Goal: Task Accomplishment & Management: Manage account settings

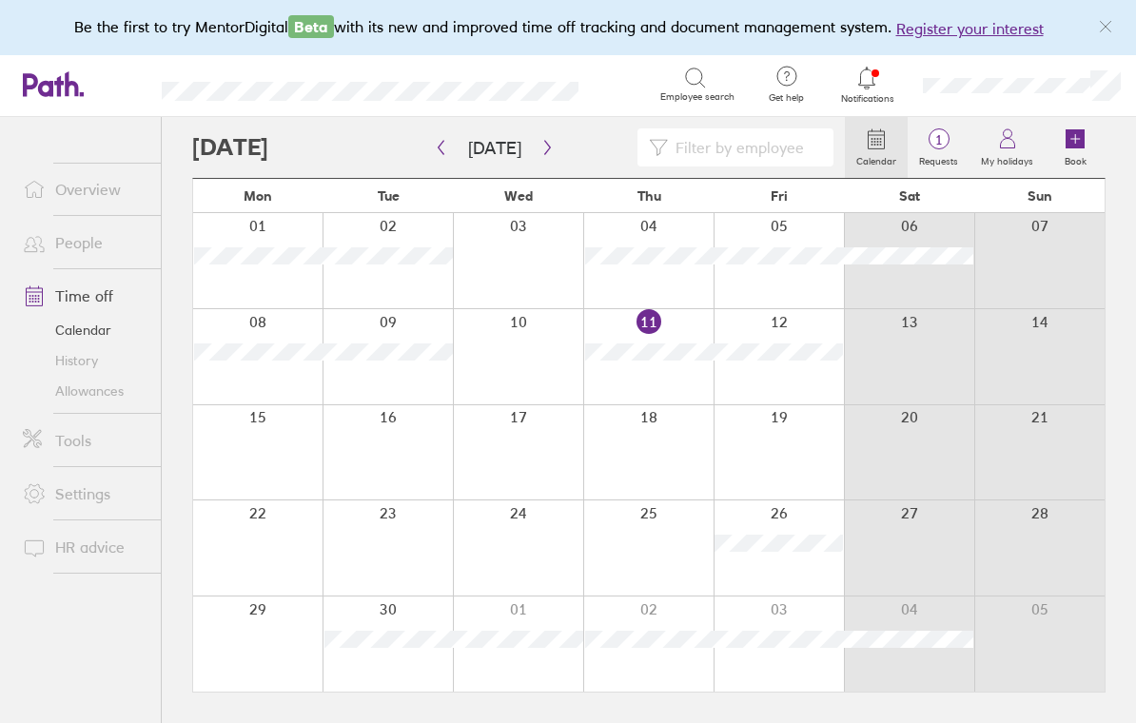
click at [1079, 138] on icon at bounding box center [1075, 138] width 19 height 19
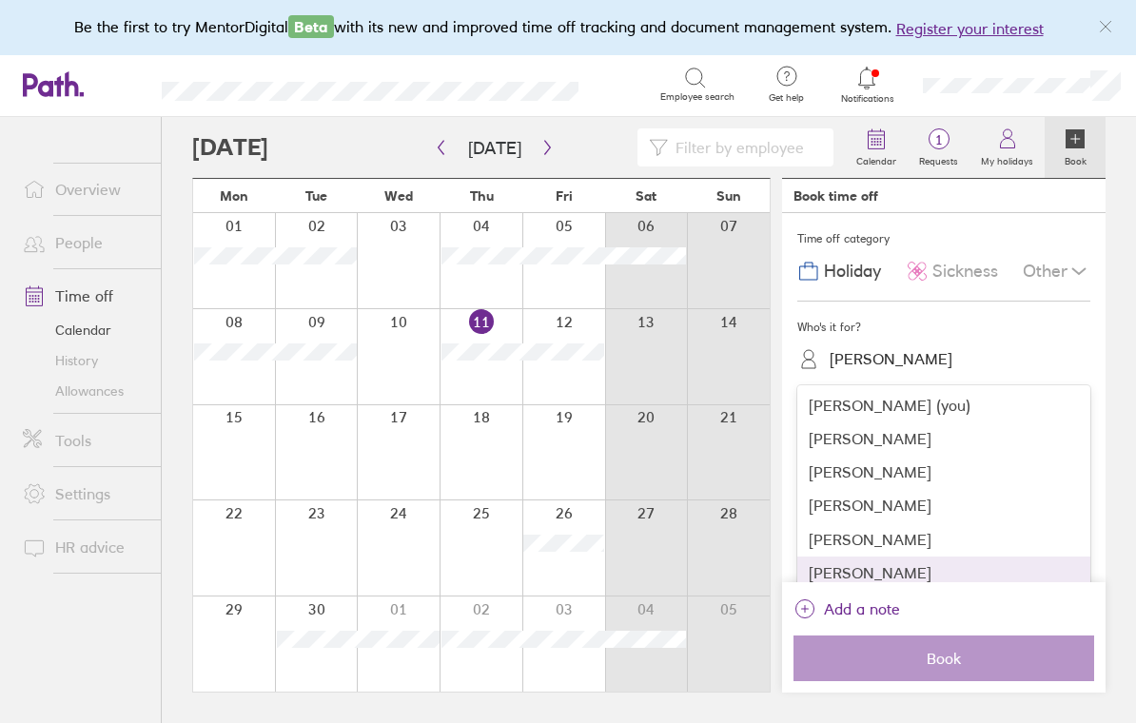
click at [829, 564] on div "Sarah Taylor" at bounding box center [943, 573] width 293 height 33
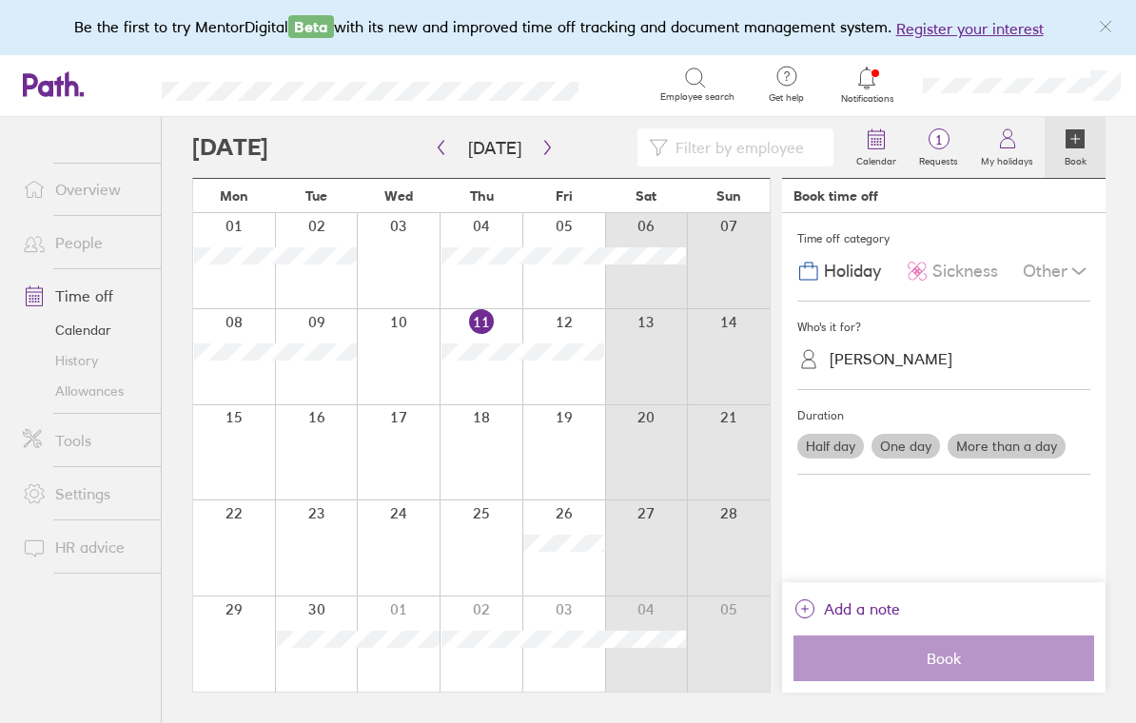
click at [911, 443] on label "One day" at bounding box center [905, 446] width 69 height 25
click at [0, 0] on input "One day" at bounding box center [0, 0] width 0 height 0
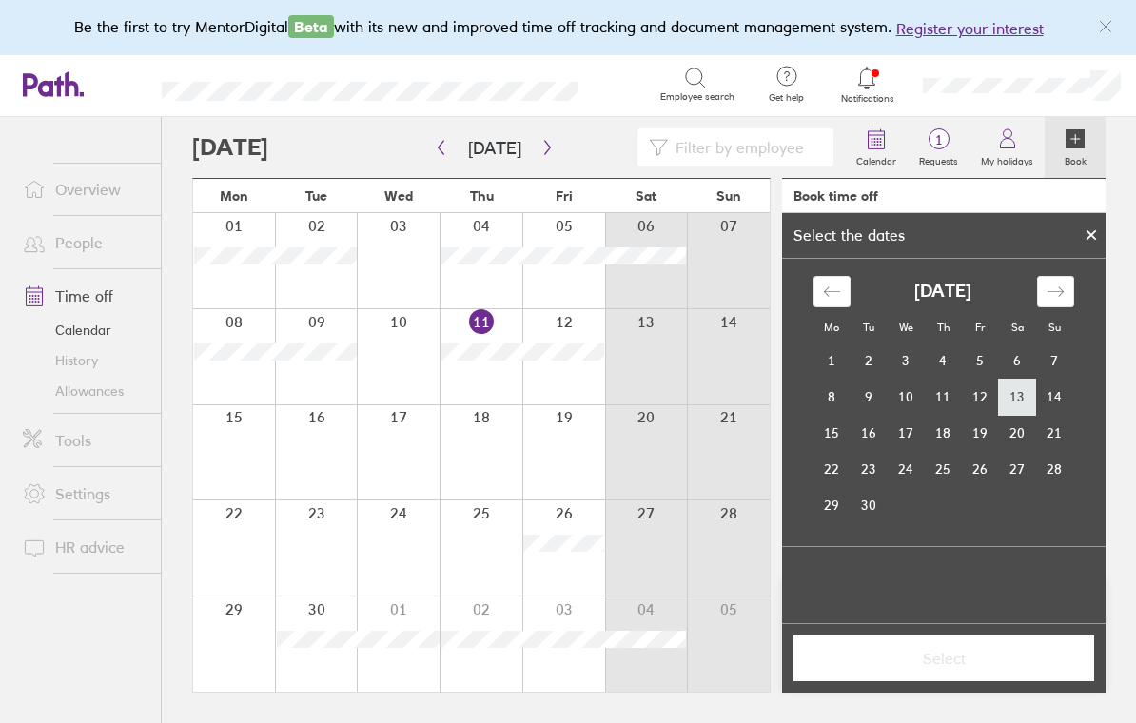
click at [1012, 397] on td "13" at bounding box center [1017, 397] width 37 height 36
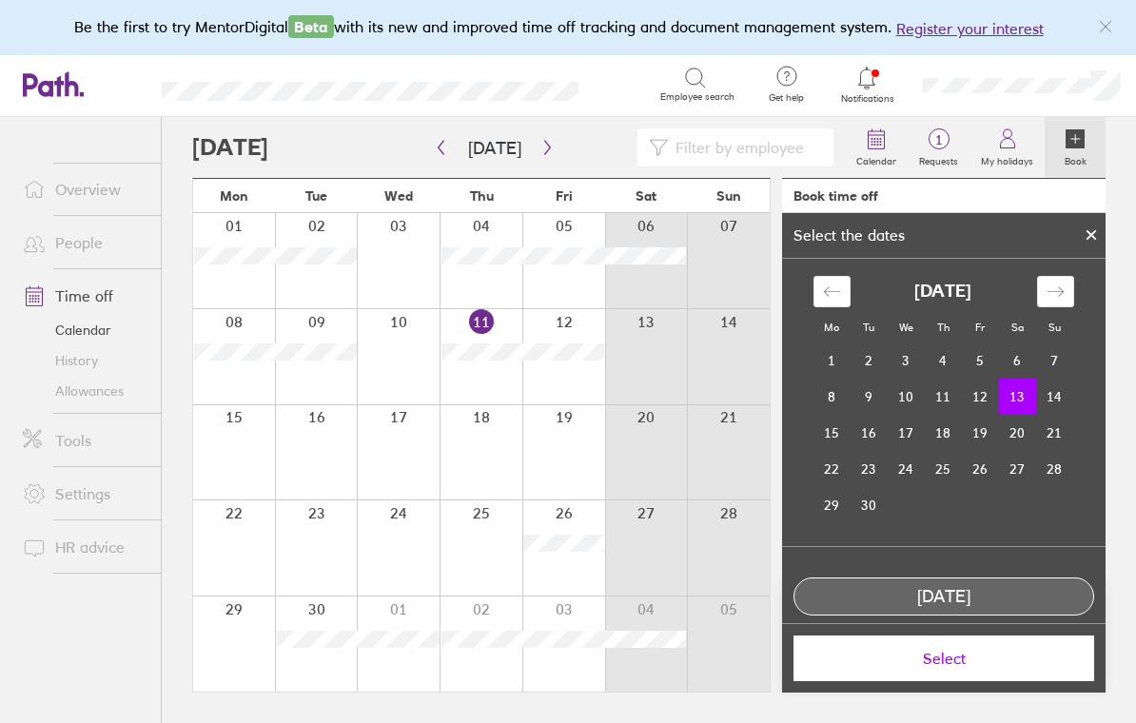
scroll to position [29, 0]
click at [867, 668] on button "Select" at bounding box center [943, 659] width 301 height 46
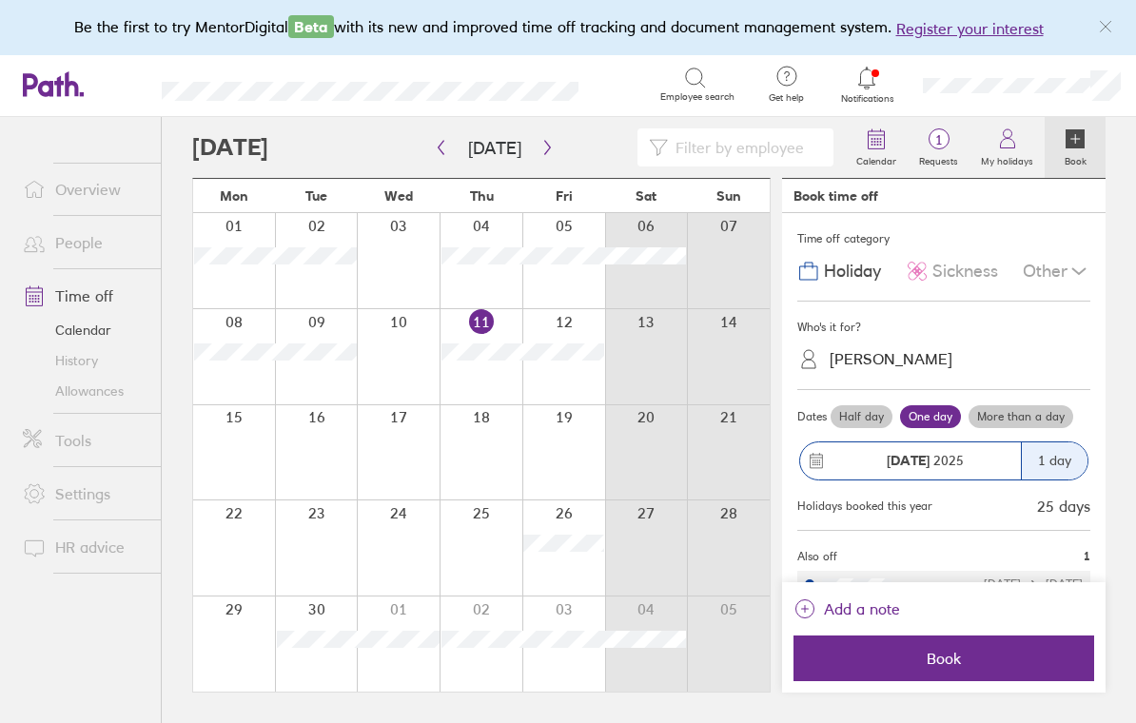
click at [808, 607] on icon "link" at bounding box center [804, 608] width 23 height 23
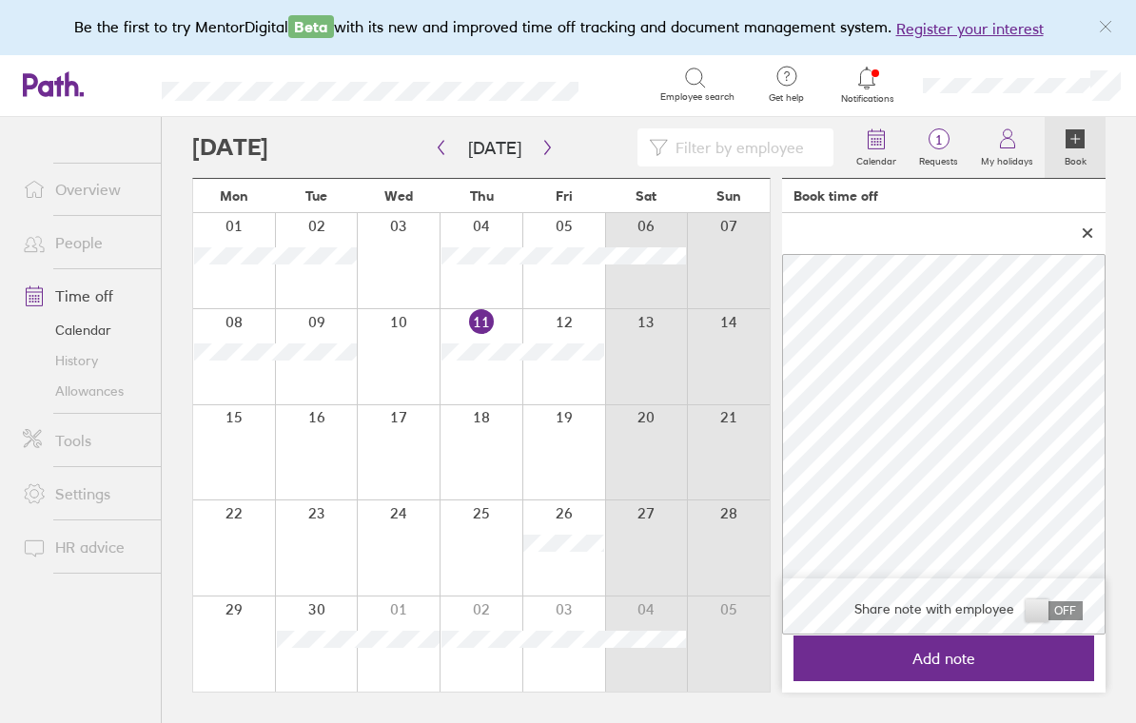
click at [971, 654] on span "Add note" at bounding box center [944, 658] width 274 height 17
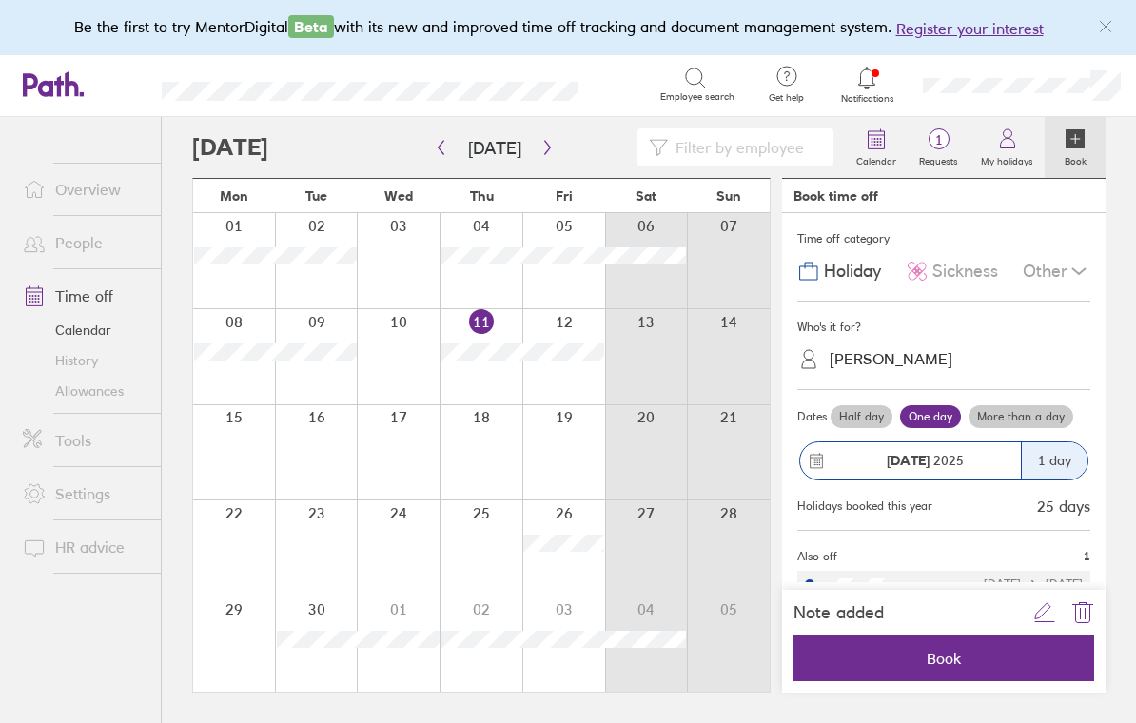
click at [918, 649] on button "Book" at bounding box center [943, 659] width 301 height 46
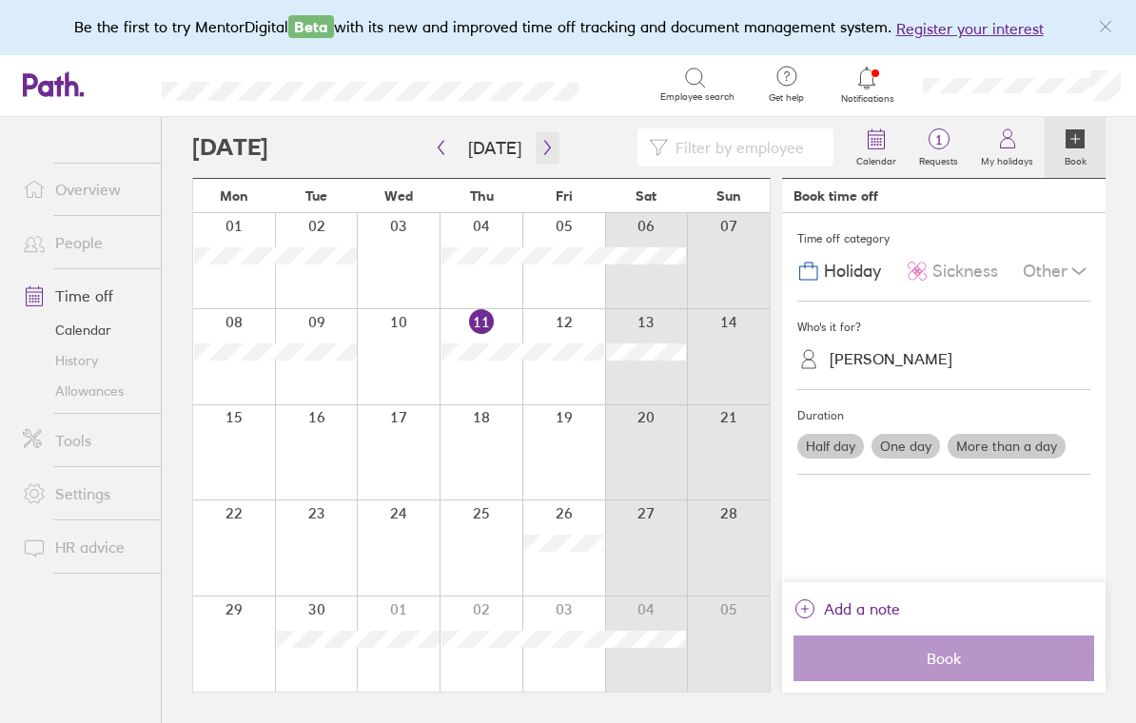
click at [540, 140] on icon "button" at bounding box center [547, 147] width 14 height 15
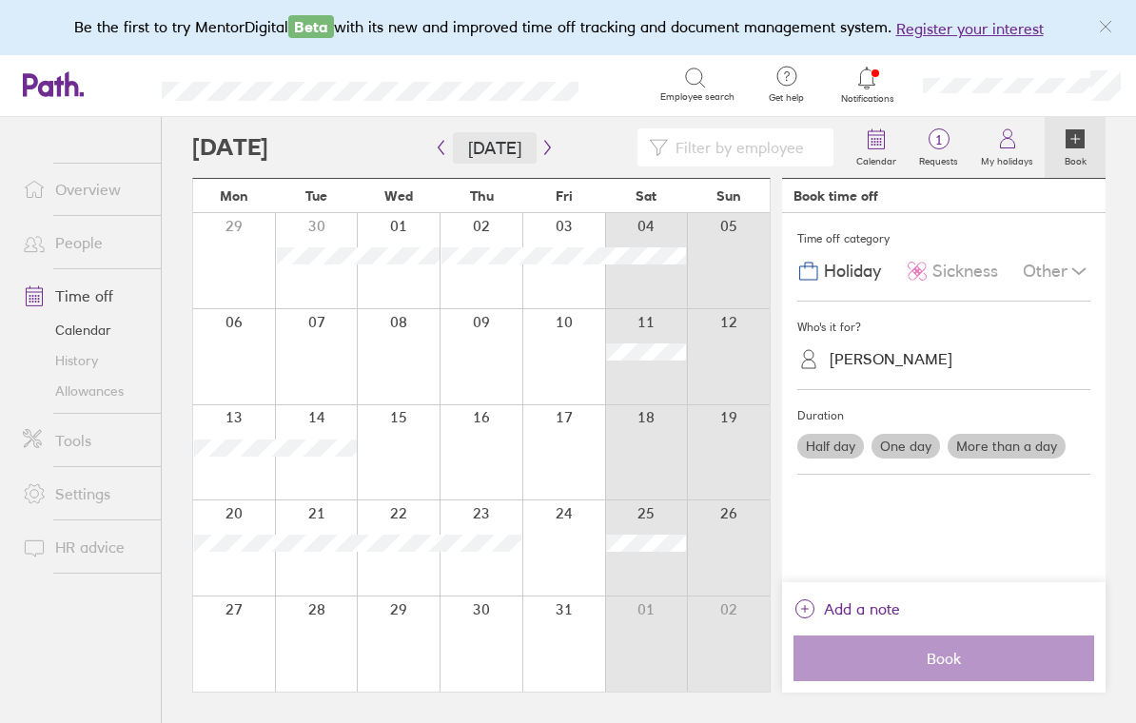
click at [525, 132] on button "Today" at bounding box center [495, 147] width 84 height 31
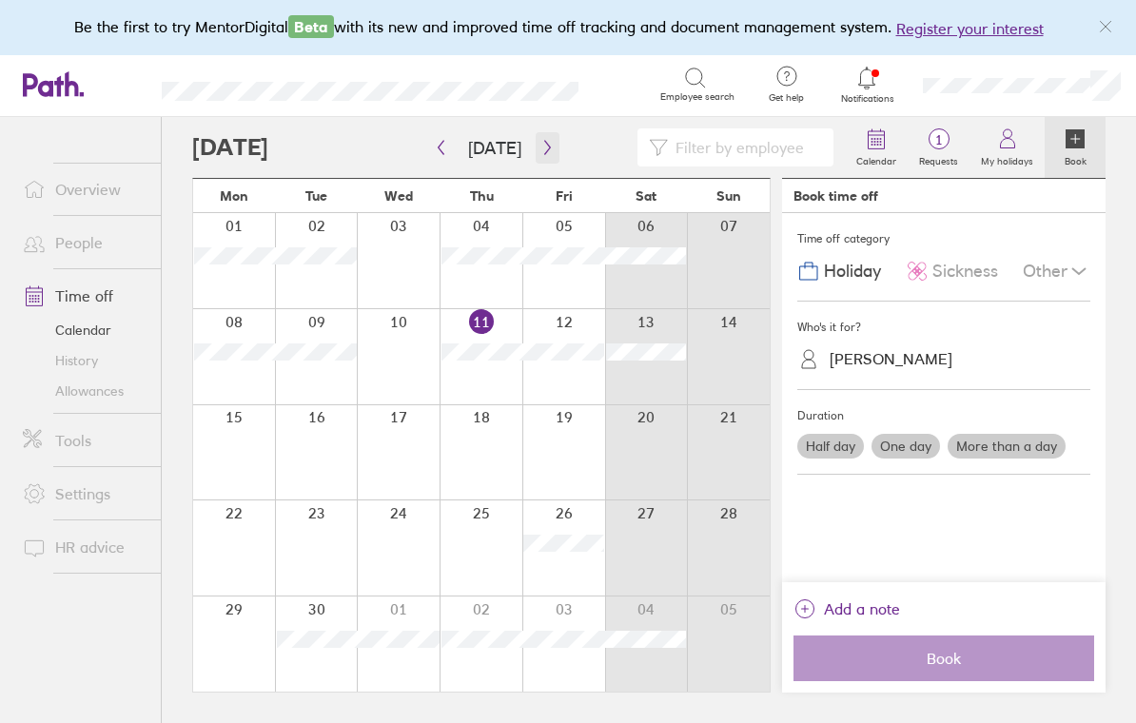
click at [551, 132] on button "button" at bounding box center [548, 147] width 24 height 31
click at [542, 132] on button "button" at bounding box center [548, 147] width 24 height 31
click at [88, 376] on link "Allowances" at bounding box center [84, 391] width 153 height 30
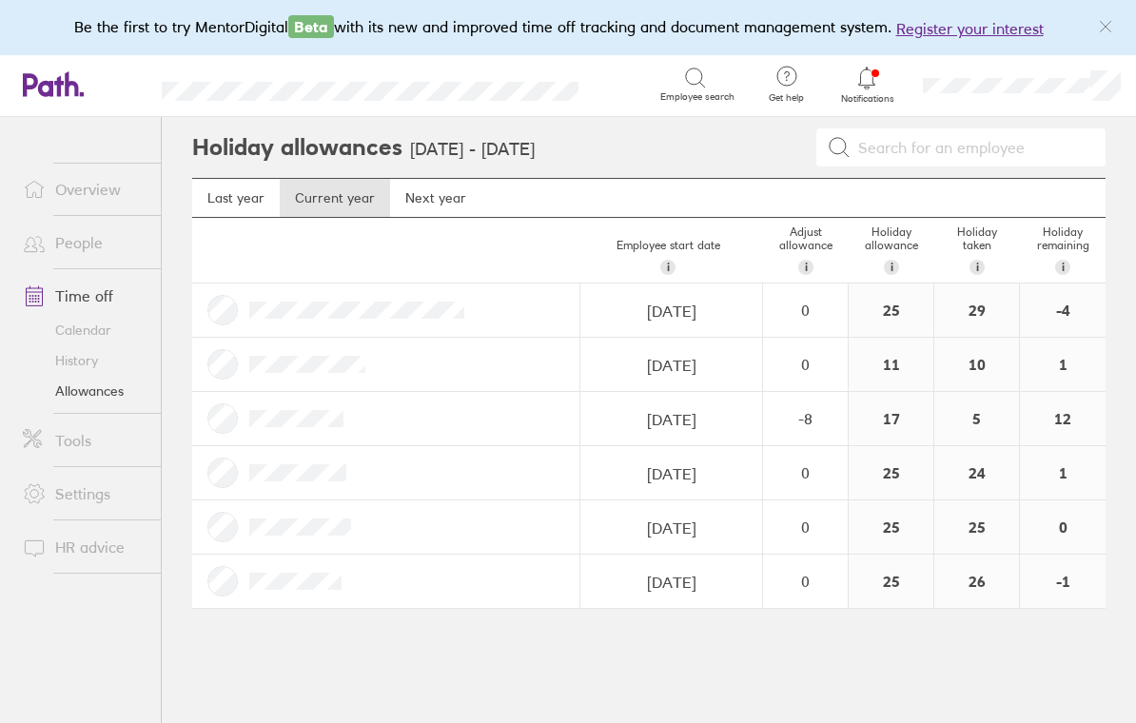
click at [64, 277] on link "Time off" at bounding box center [84, 296] width 153 height 38
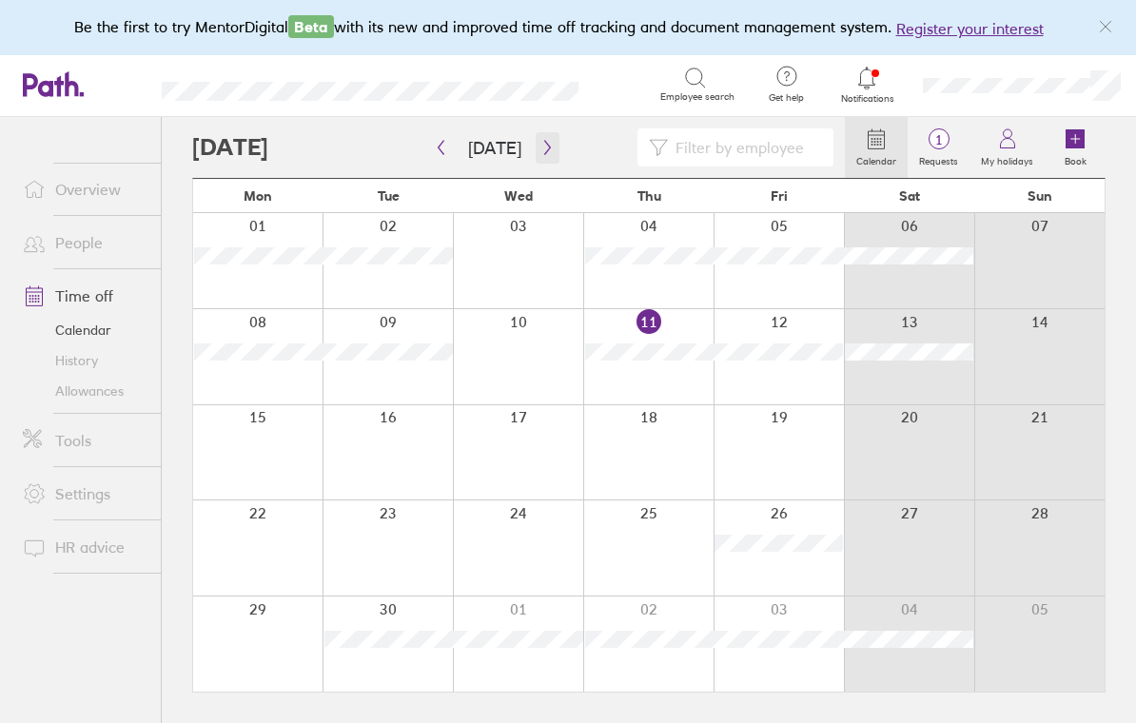
click at [553, 132] on button "button" at bounding box center [548, 147] width 24 height 31
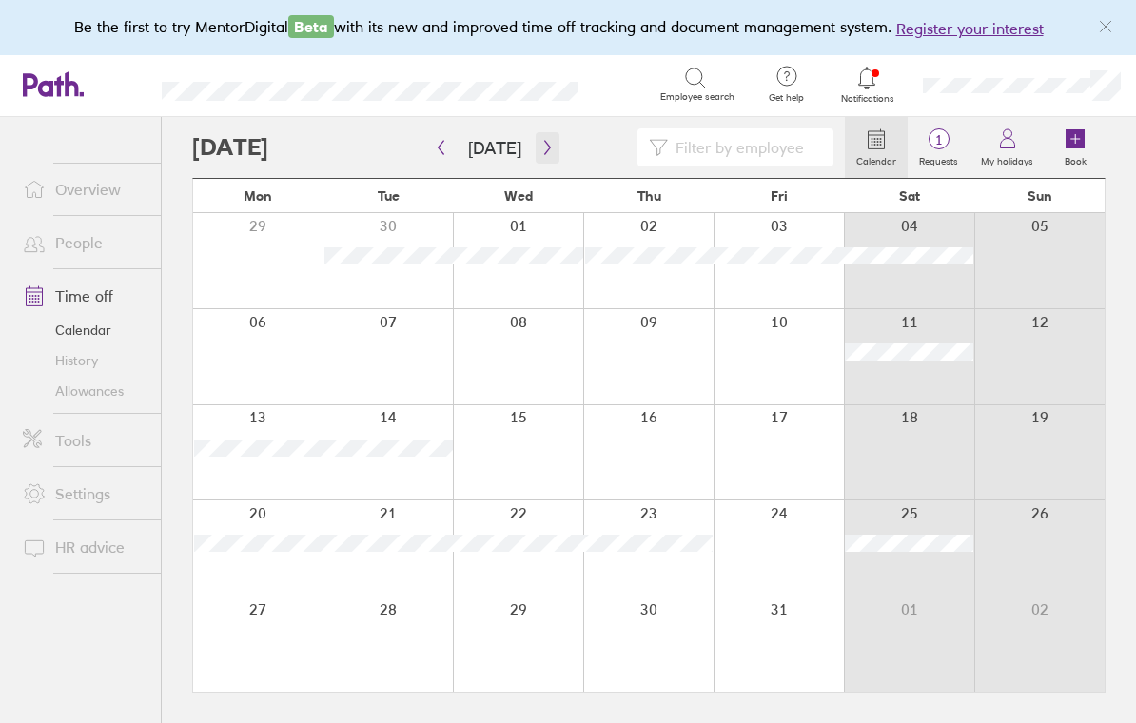
click at [546, 132] on button "button" at bounding box center [548, 147] width 24 height 31
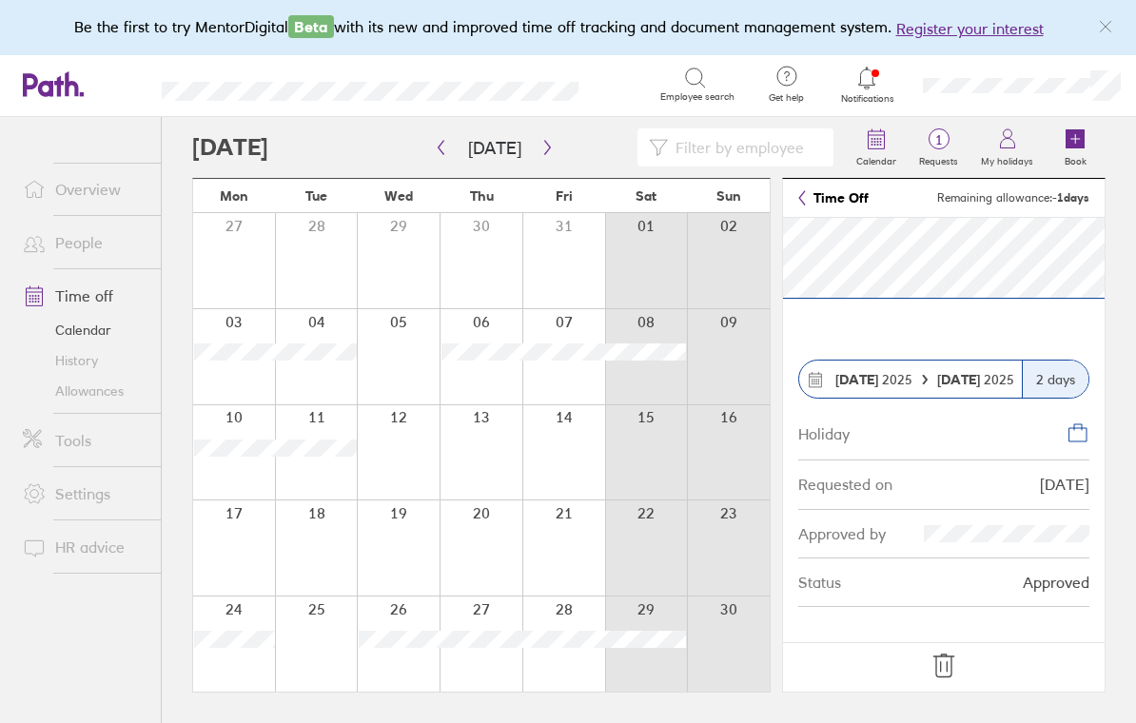
click at [934, 664] on icon at bounding box center [944, 666] width 30 height 30
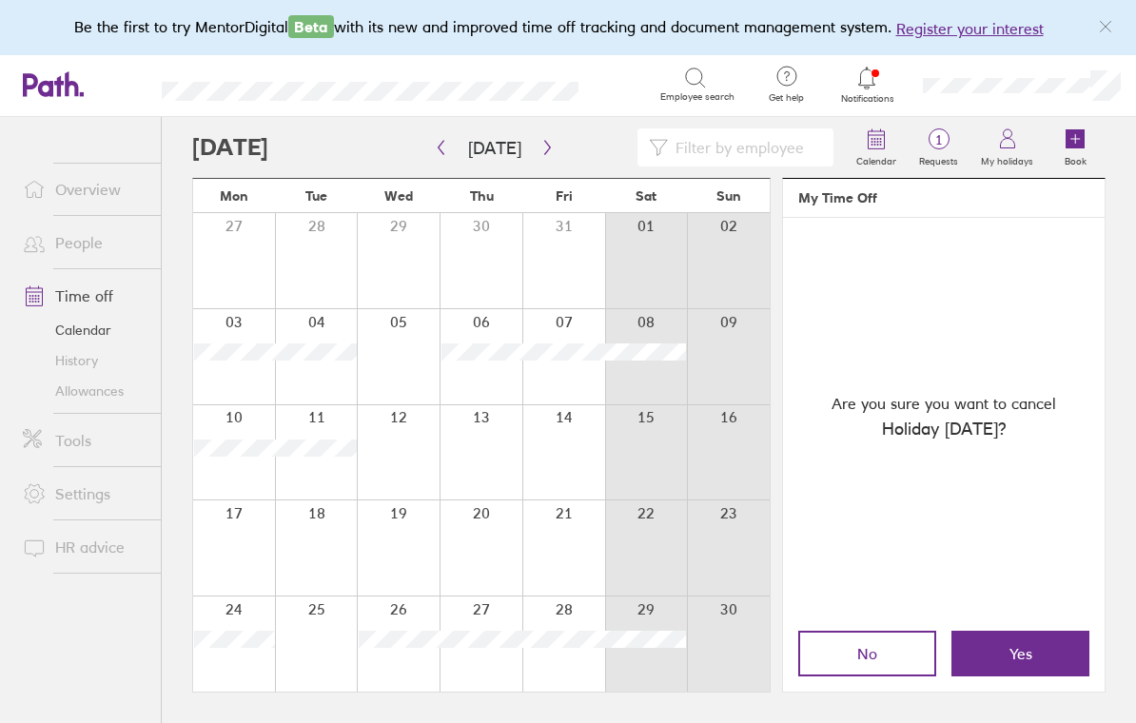
click at [982, 648] on button "Yes" at bounding box center [1020, 654] width 138 height 46
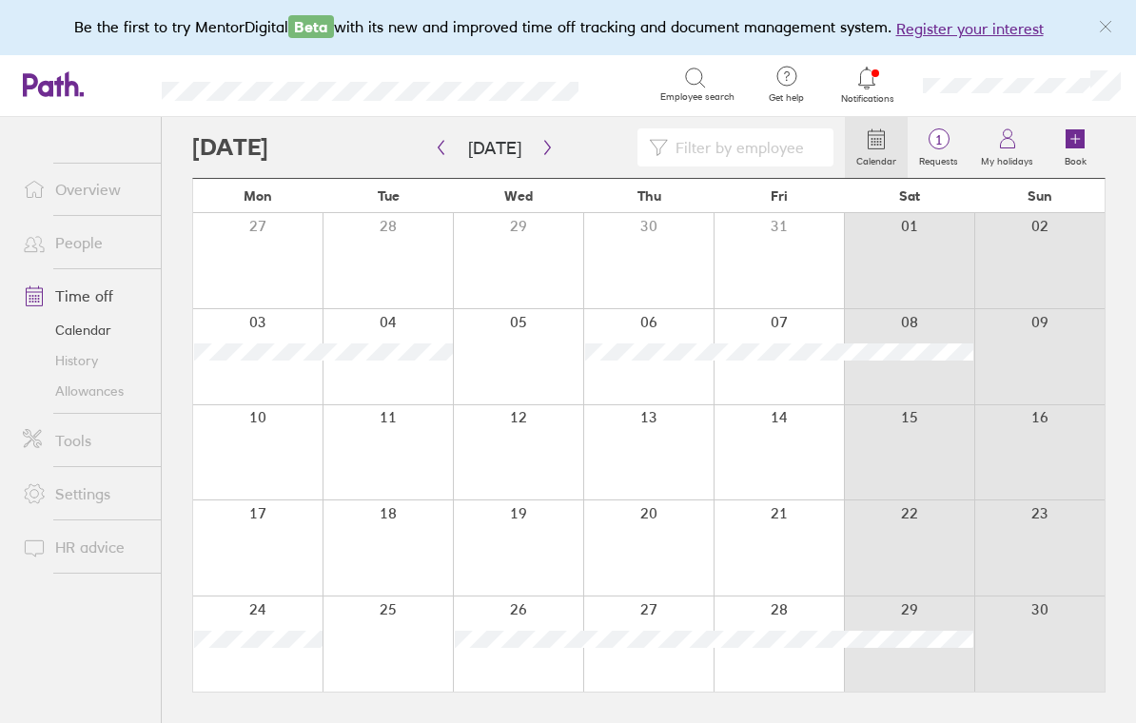
click at [1071, 129] on icon at bounding box center [1075, 138] width 19 height 19
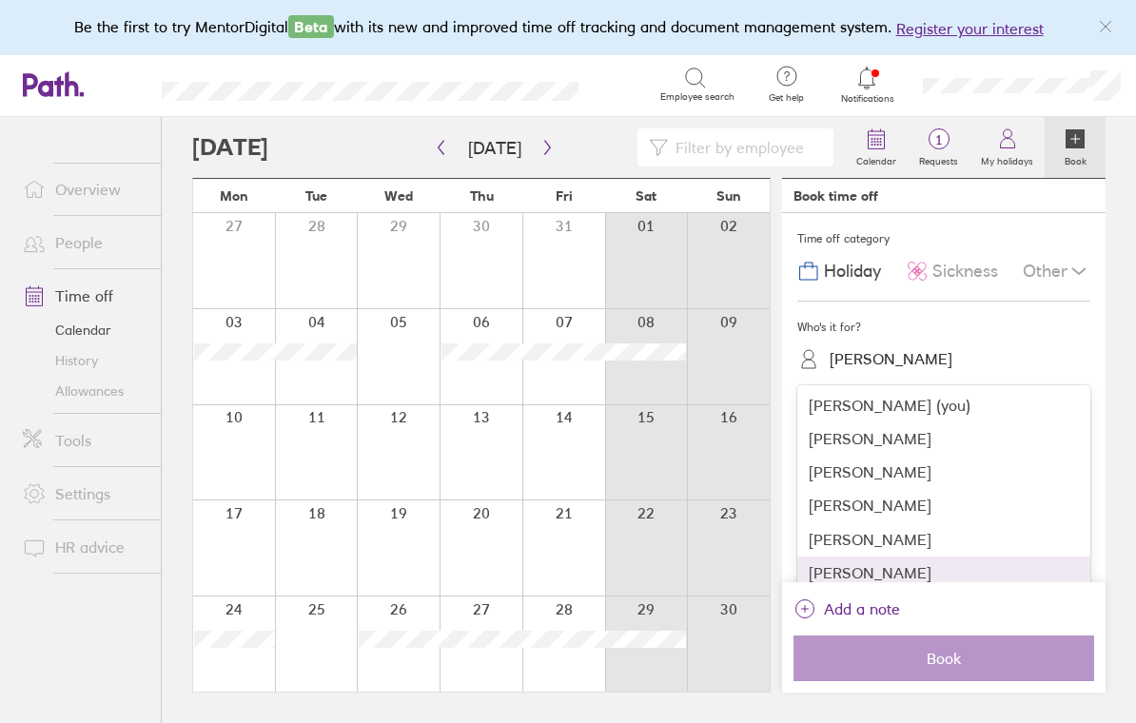
click at [814, 557] on div "Sarah Taylor" at bounding box center [943, 573] width 293 height 33
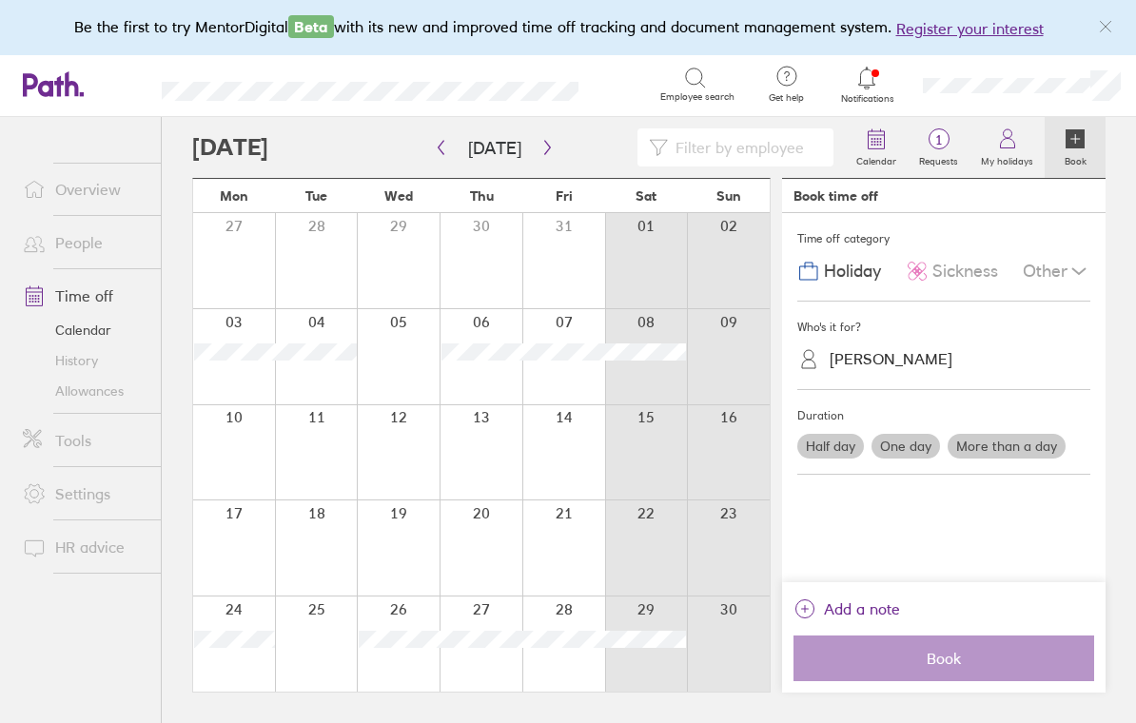
click at [901, 434] on label "One day" at bounding box center [905, 446] width 69 height 25
click at [0, 0] on input "One day" at bounding box center [0, 0] width 0 height 0
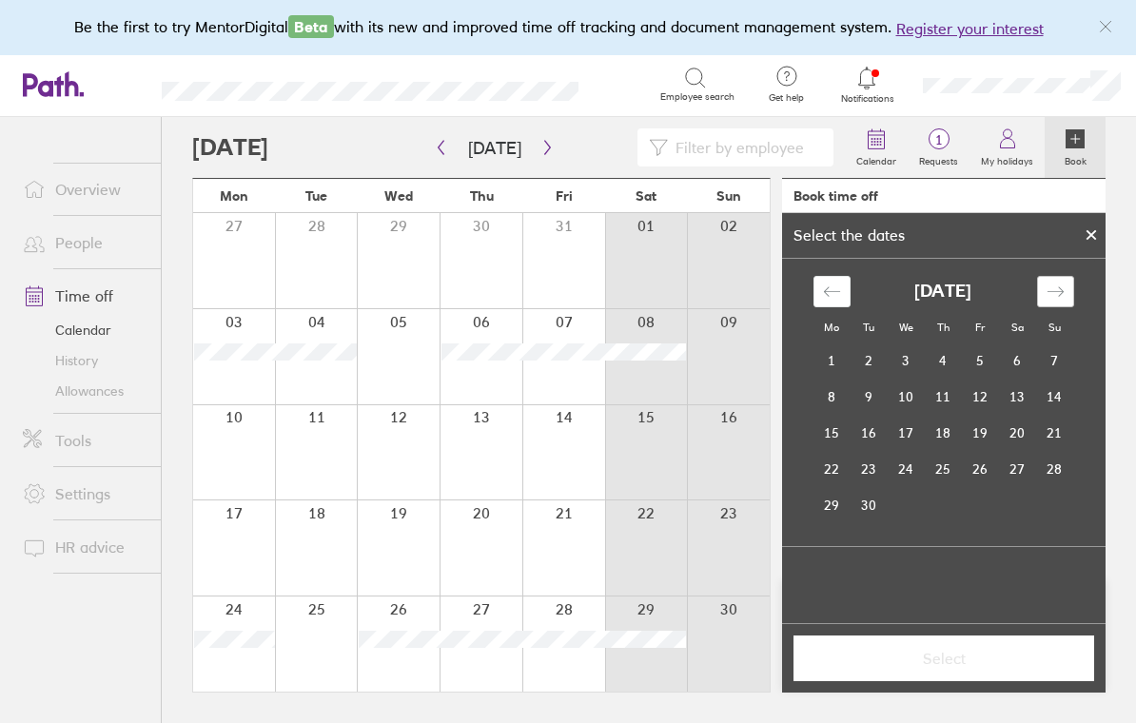
click at [1049, 276] on div "Move forward to switch to the next month." at bounding box center [1055, 291] width 37 height 31
click at [1047, 283] on icon "Move forward to switch to the next month." at bounding box center [1056, 292] width 18 height 18
click at [835, 415] on td "10" at bounding box center [831, 433] width 37 height 36
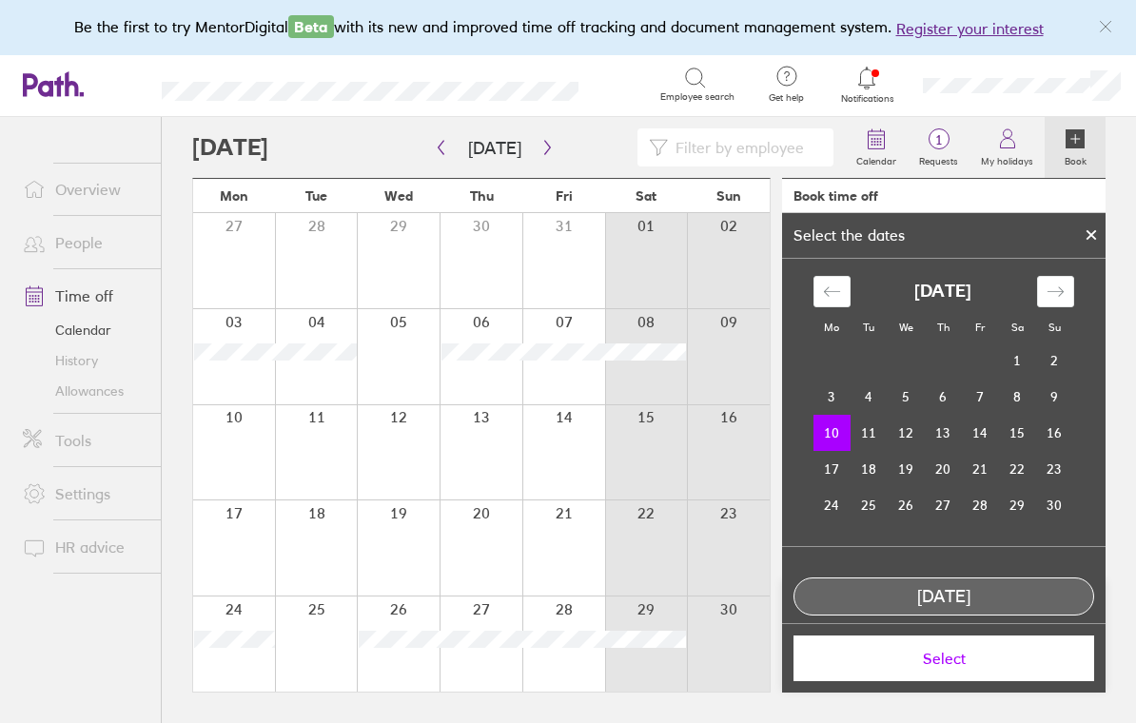
click at [886, 658] on span "Select" at bounding box center [944, 658] width 274 height 17
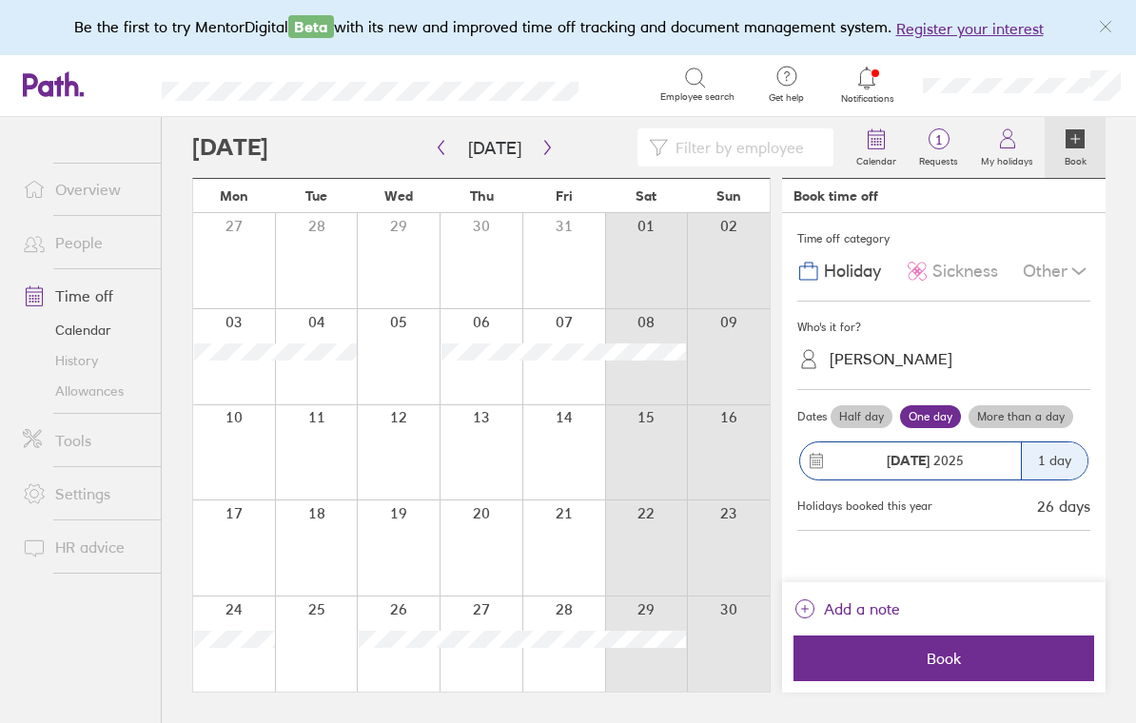
click at [874, 656] on span "Book" at bounding box center [944, 658] width 274 height 17
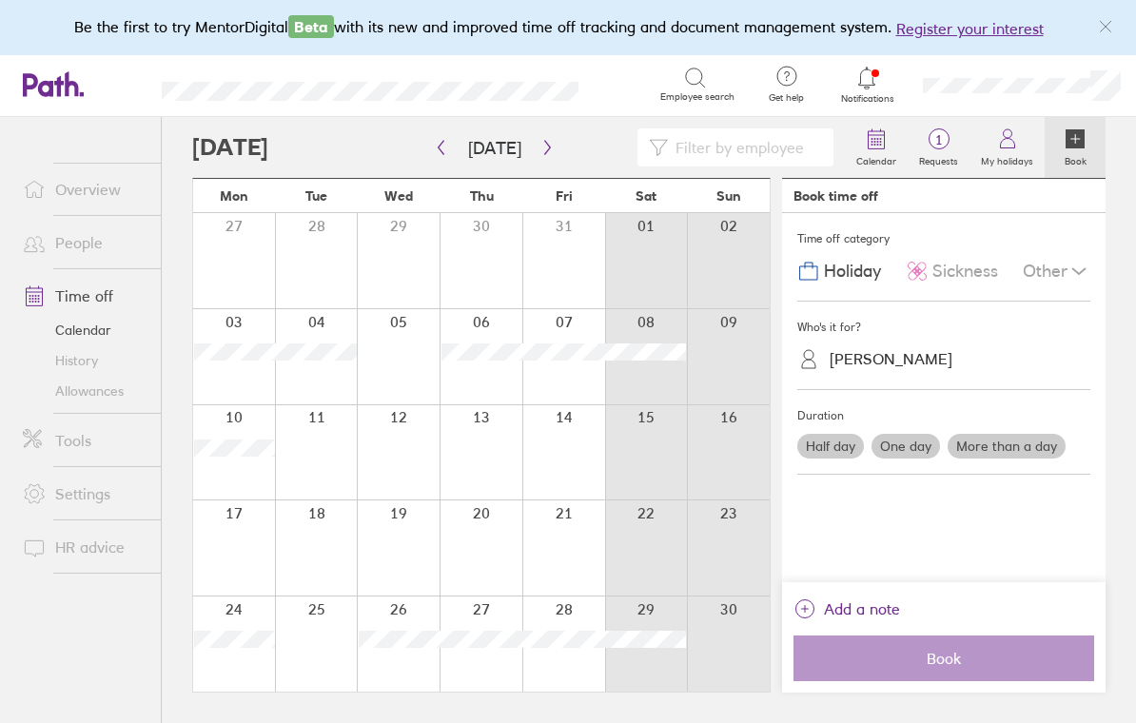
click at [79, 376] on link "Allowances" at bounding box center [84, 391] width 153 height 30
